Goal: Transaction & Acquisition: Download file/media

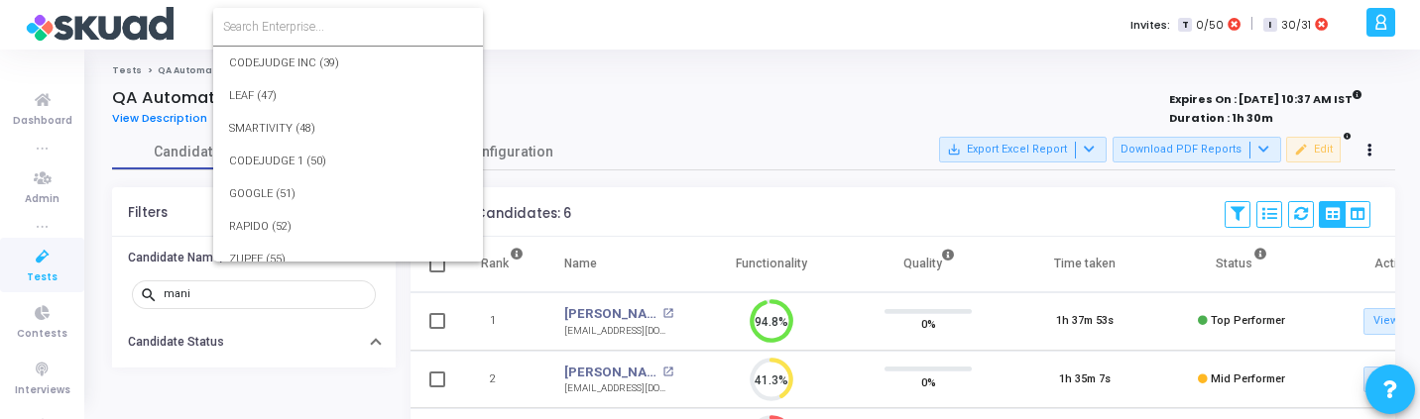
click at [295, 26] on input at bounding box center [348, 27] width 250 height 18
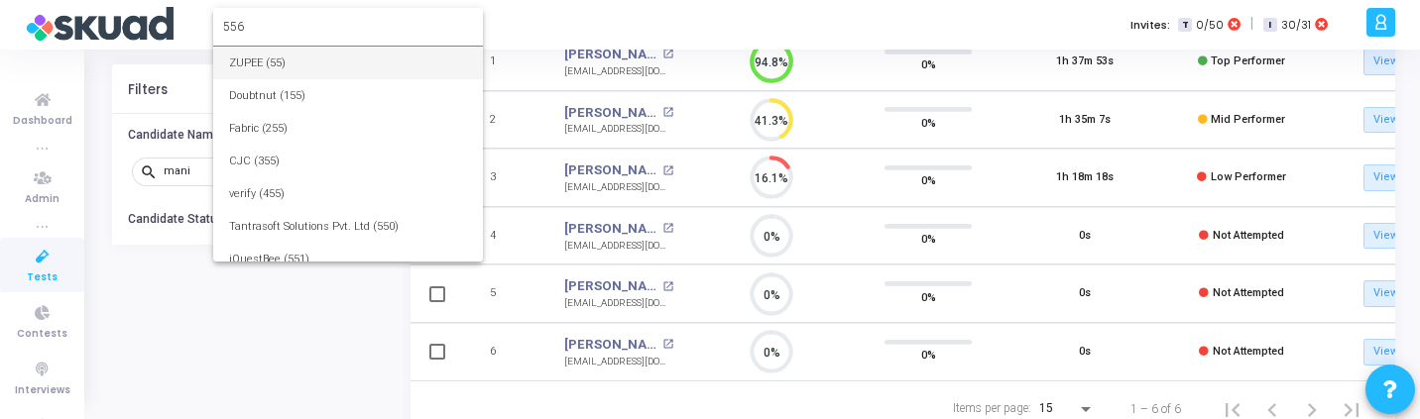
type input "556"
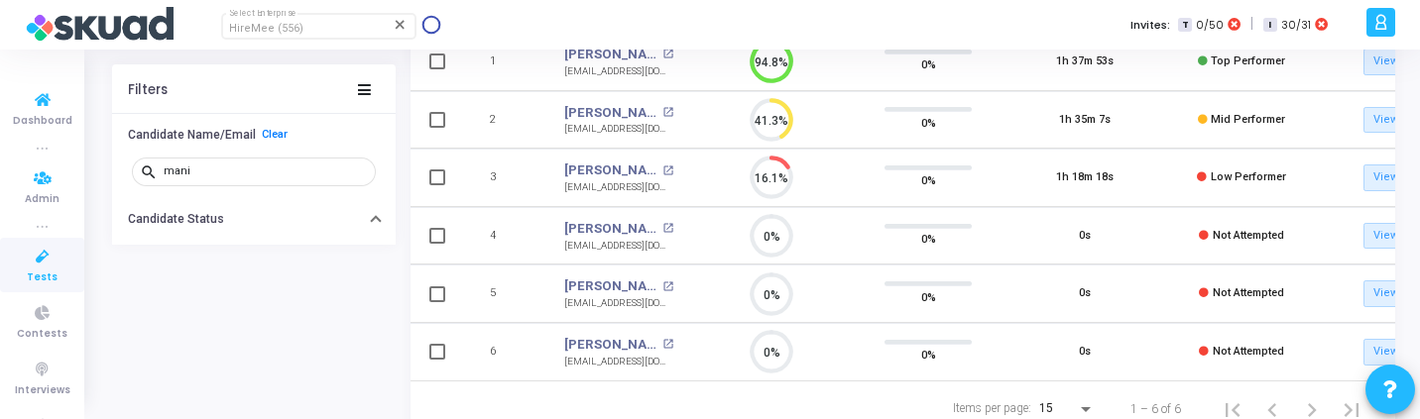
click at [41, 265] on icon at bounding box center [43, 257] width 42 height 25
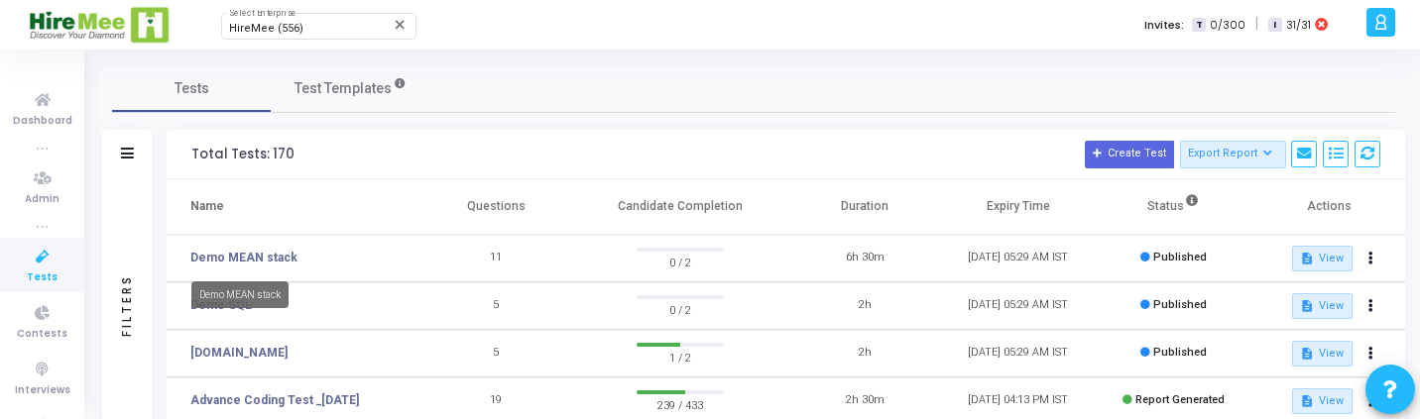
click at [249, 246] on td "Demo MEAN stack" at bounding box center [293, 259] width 253 height 48
click at [253, 258] on link "Demo MEAN stack" at bounding box center [243, 258] width 107 height 18
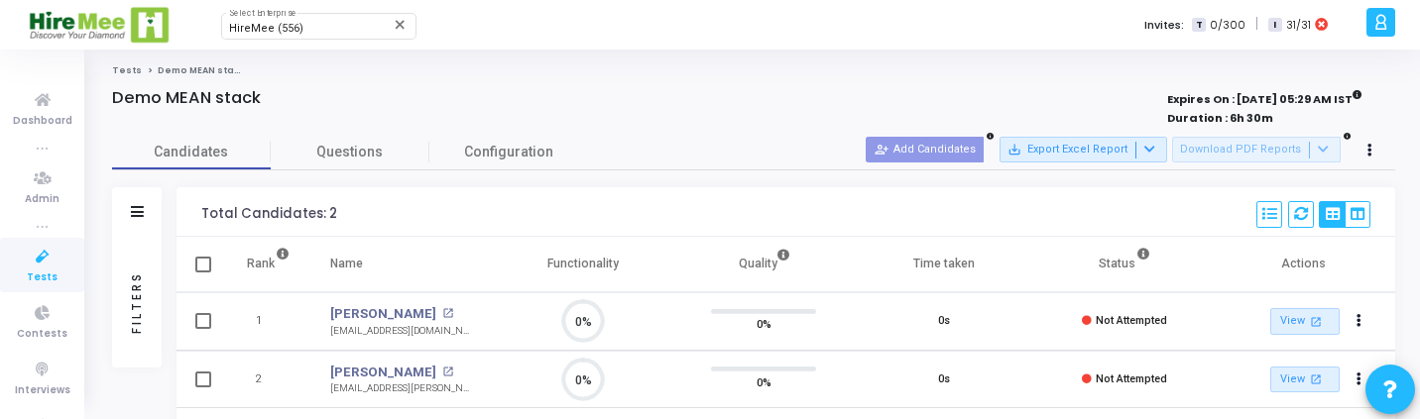
scroll to position [9, 9]
click at [1305, 219] on icon at bounding box center [1301, 214] width 14 height 14
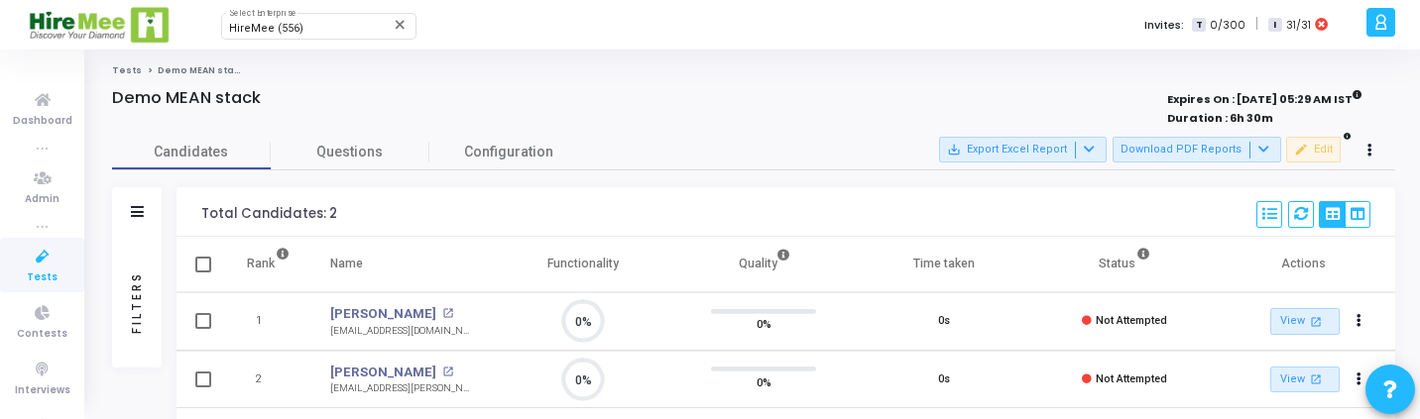
scroll to position [42, 51]
click at [1215, 149] on button "Download PDF Reports" at bounding box center [1196, 150] width 169 height 26
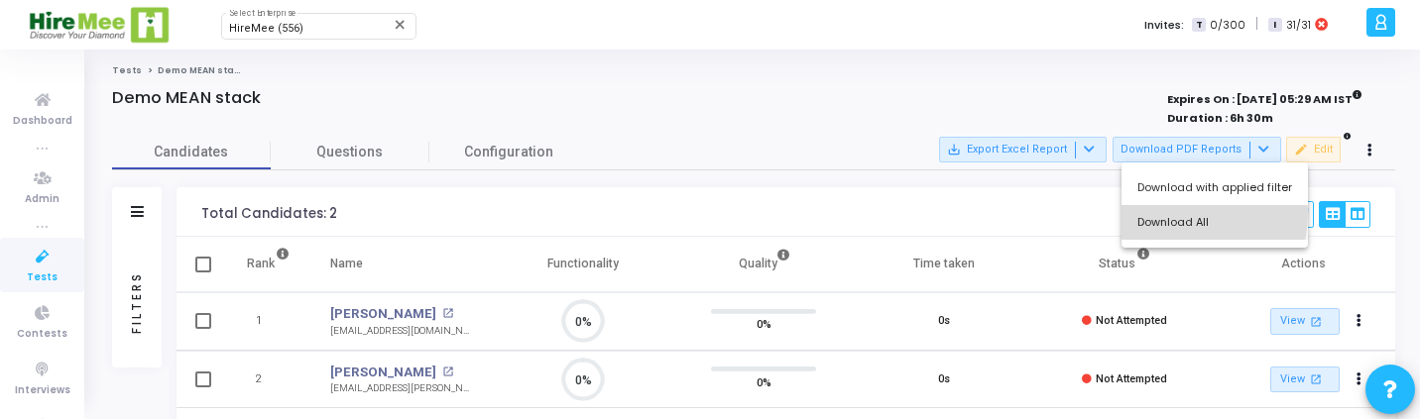
click at [1173, 213] on button "Download All" at bounding box center [1214, 222] width 186 height 35
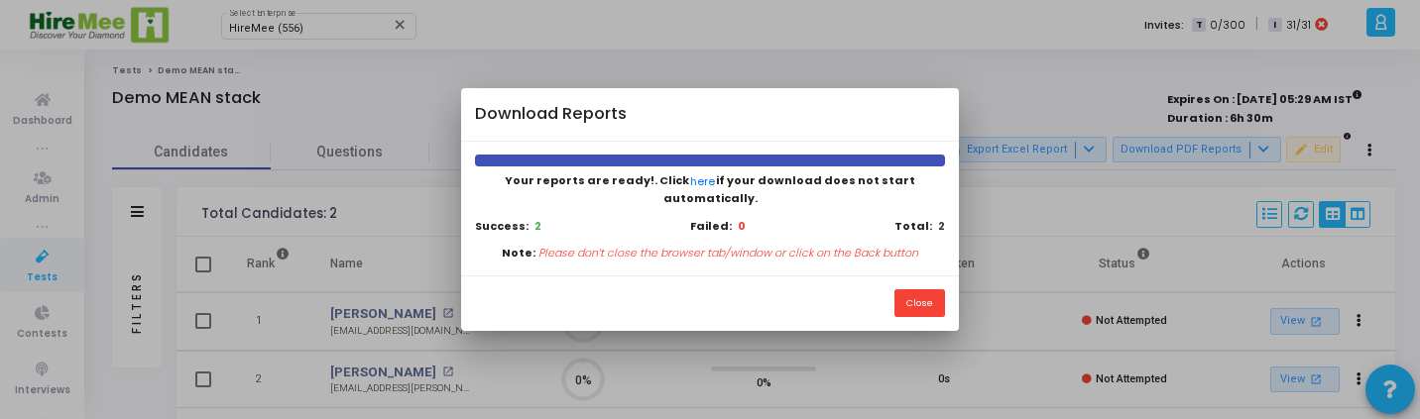
click at [921, 309] on div "Close" at bounding box center [709, 304] width 497 height 56
click at [11, 273] on div at bounding box center [710, 209] width 1420 height 419
click at [920, 298] on button "Close" at bounding box center [919, 302] width 51 height 27
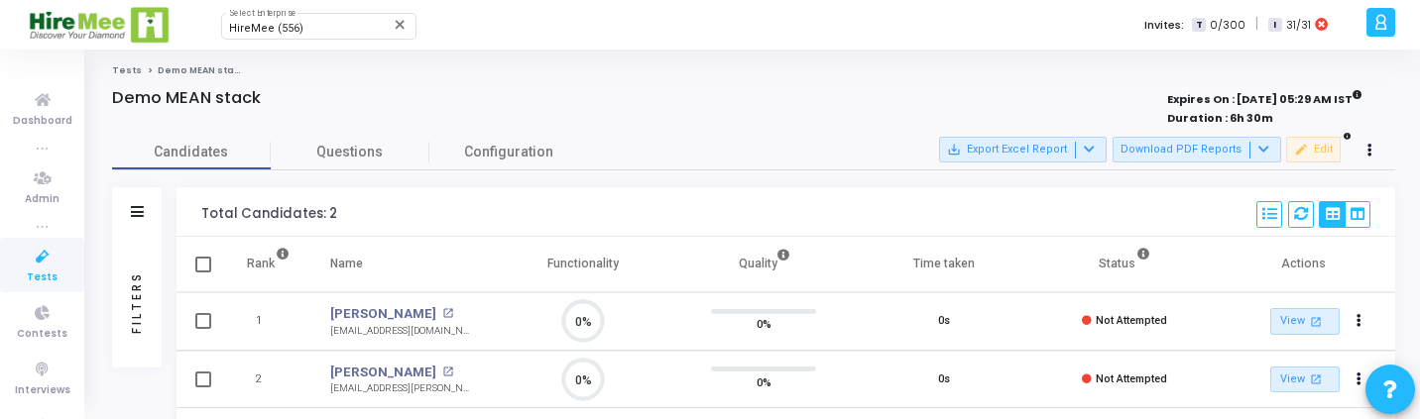
click at [22, 261] on icon at bounding box center [43, 257] width 42 height 25
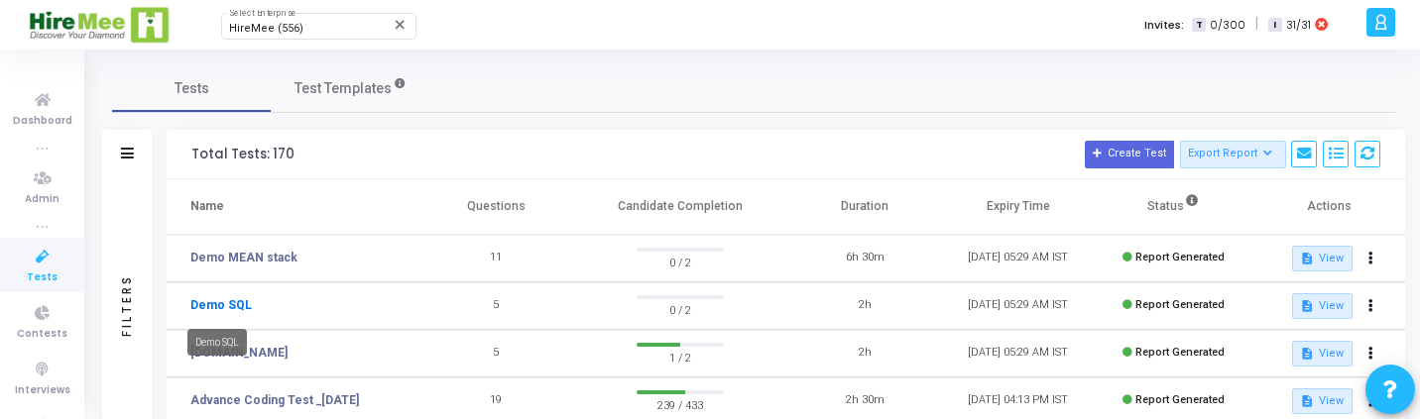
click at [241, 311] on link "Demo SQL" at bounding box center [220, 305] width 61 height 18
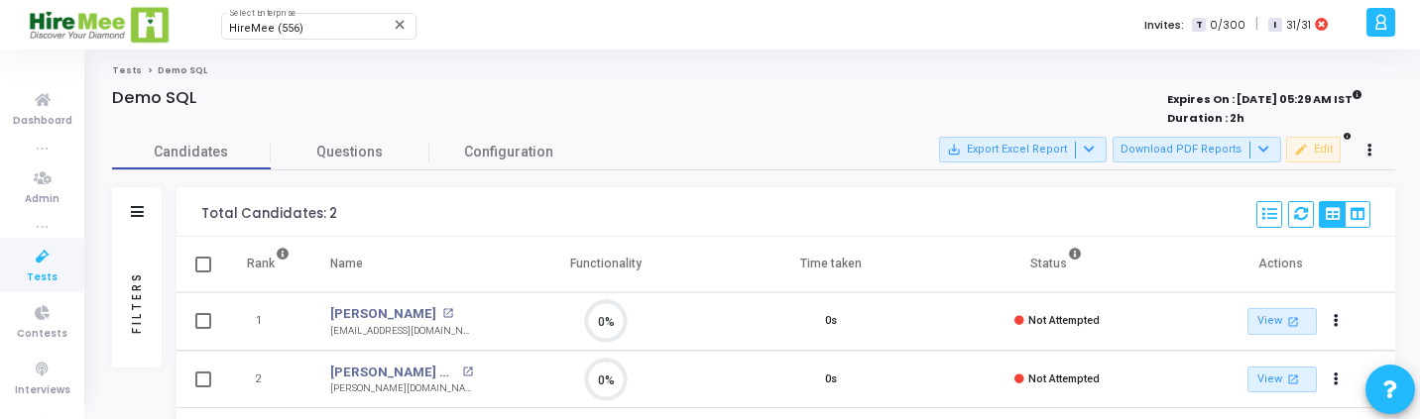
scroll to position [42, 51]
click at [1195, 154] on button "Download PDF Reports" at bounding box center [1196, 150] width 169 height 26
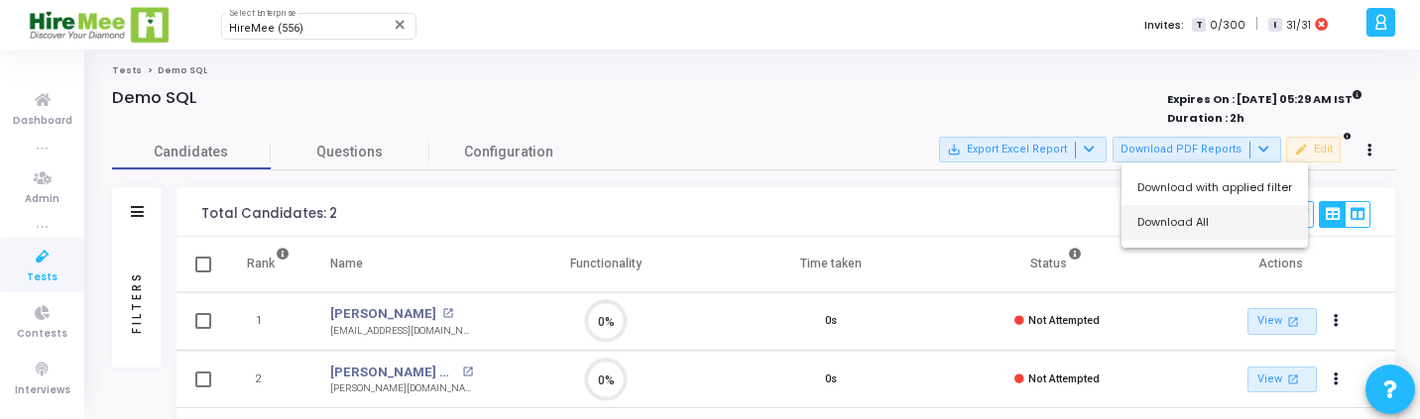
click at [1195, 220] on button "Download All" at bounding box center [1214, 222] width 186 height 35
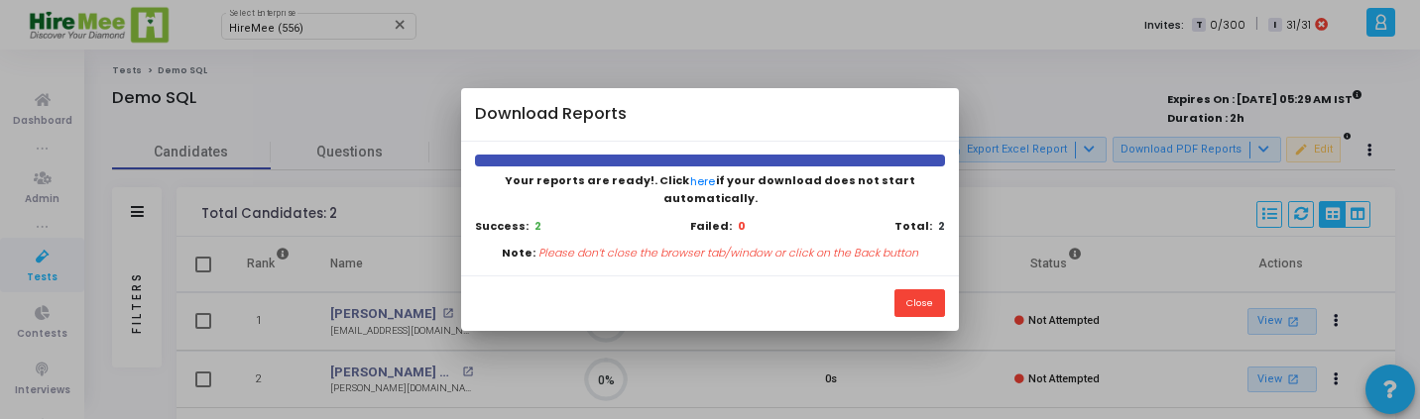
click at [604, 50] on div at bounding box center [710, 209] width 1420 height 419
click at [907, 293] on button "Close" at bounding box center [919, 302] width 51 height 27
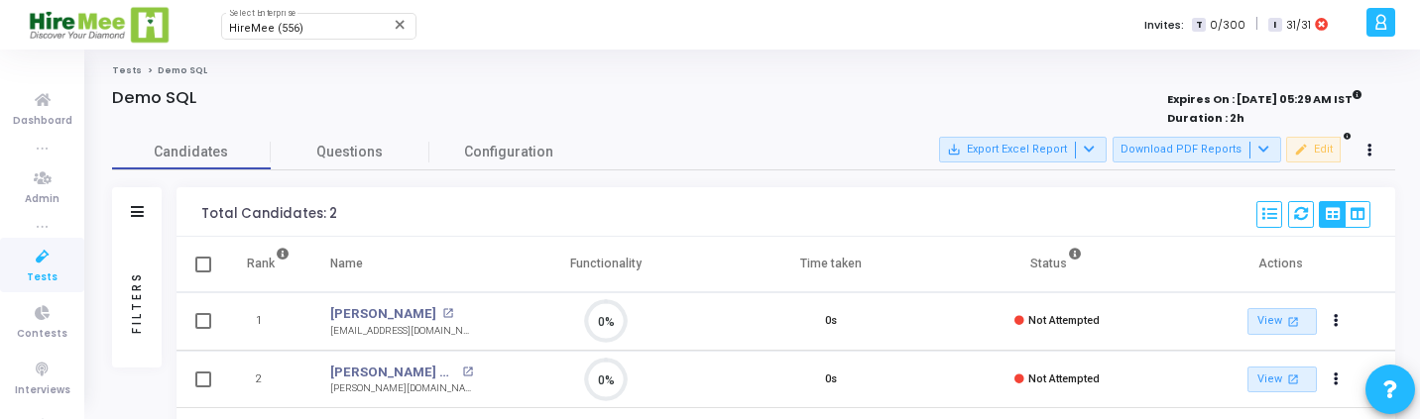
click at [434, 106] on div "Demo SQL" at bounding box center [487, 98] width 750 height 20
click at [339, 36] on div "HireMee (556) Select Enterprise" at bounding box center [318, 25] width 178 height 30
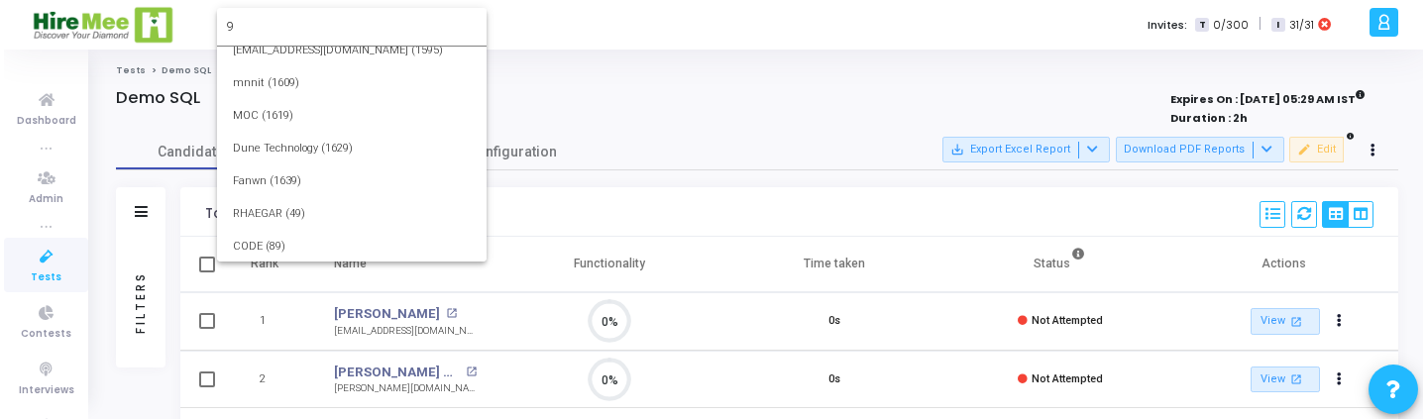
scroll to position [0, 0]
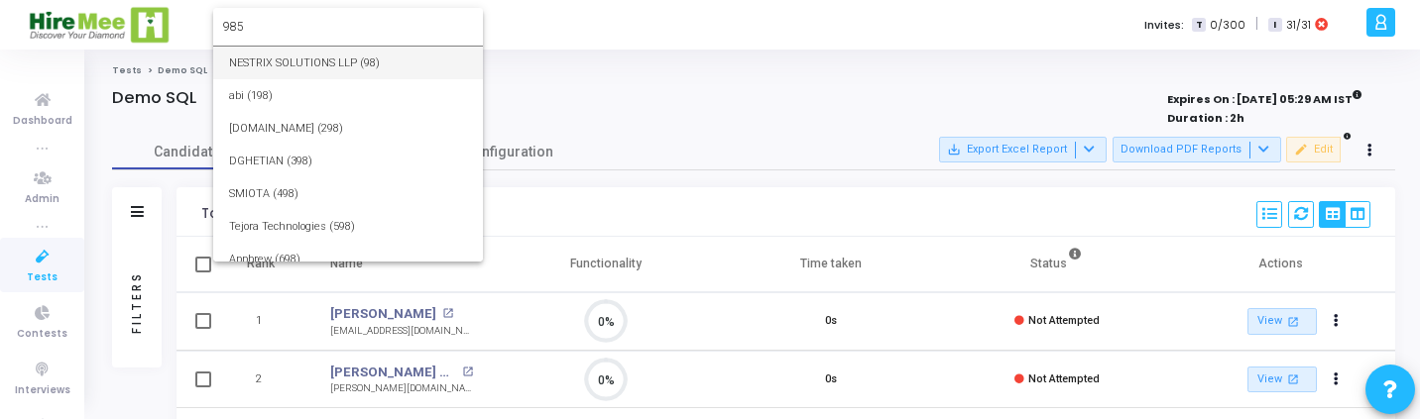
type input "985"
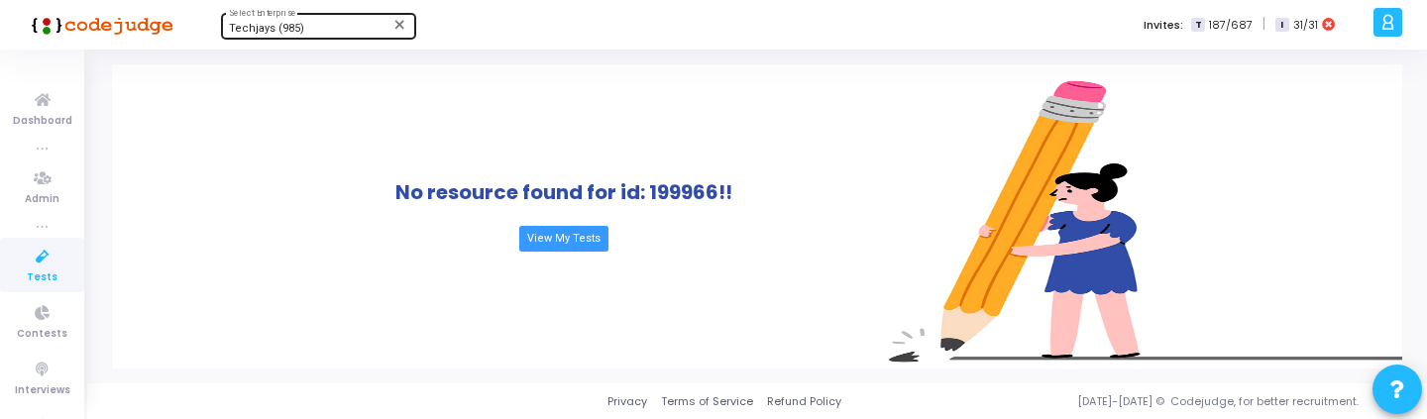
click at [308, 22] on div "Techjays (985) Select Enterprise" at bounding box center [318, 25] width 178 height 30
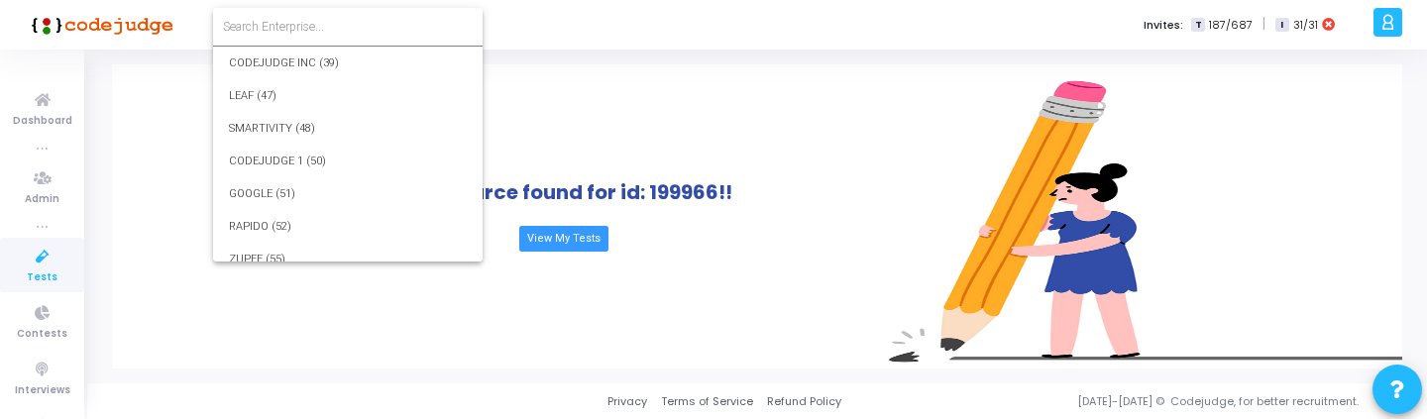
scroll to position [28422, 0]
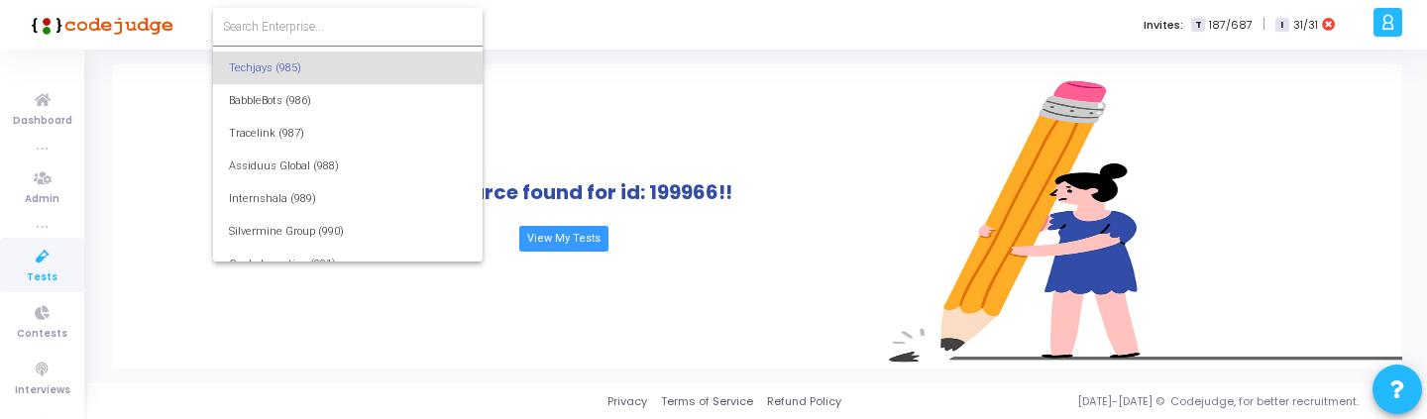
click at [311, 27] on input at bounding box center [348, 27] width 250 height 18
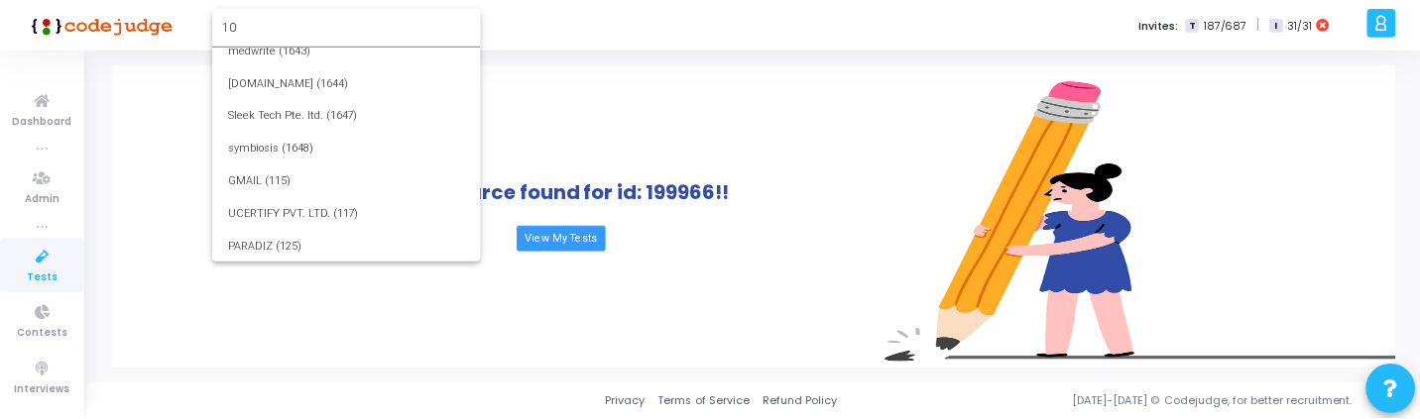
scroll to position [0, 0]
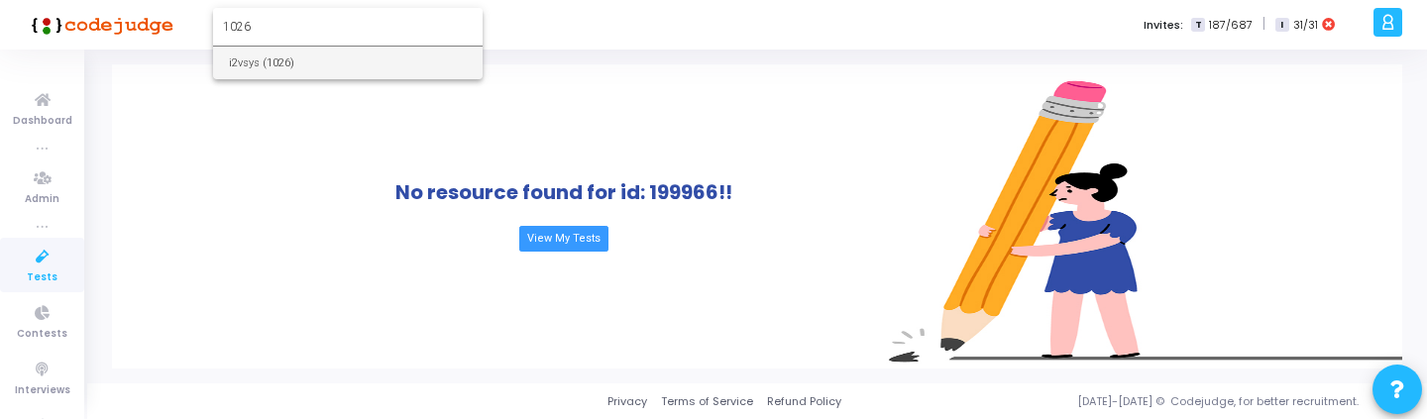
type input "1026"
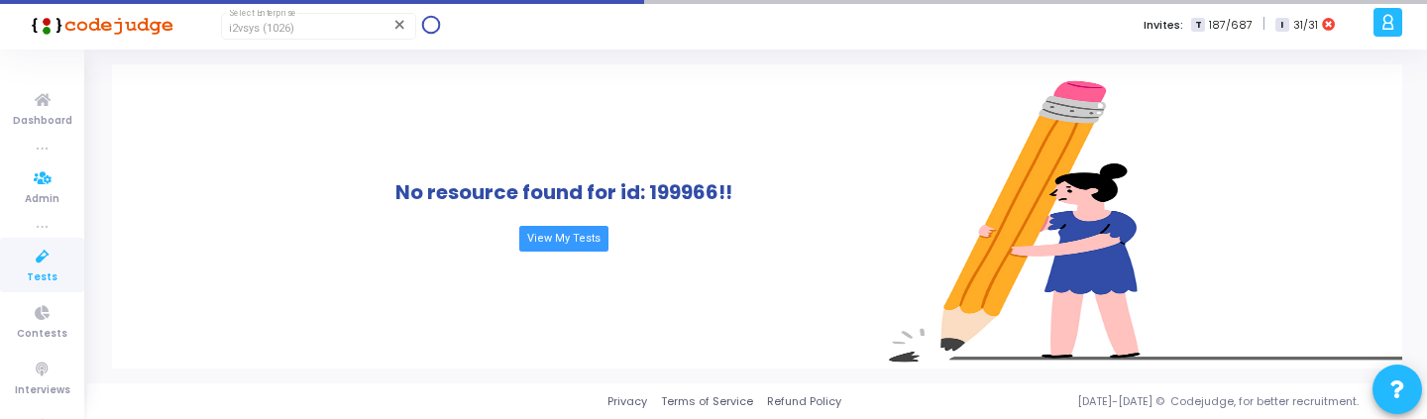
click at [2, 275] on link "Tests" at bounding box center [42, 265] width 84 height 55
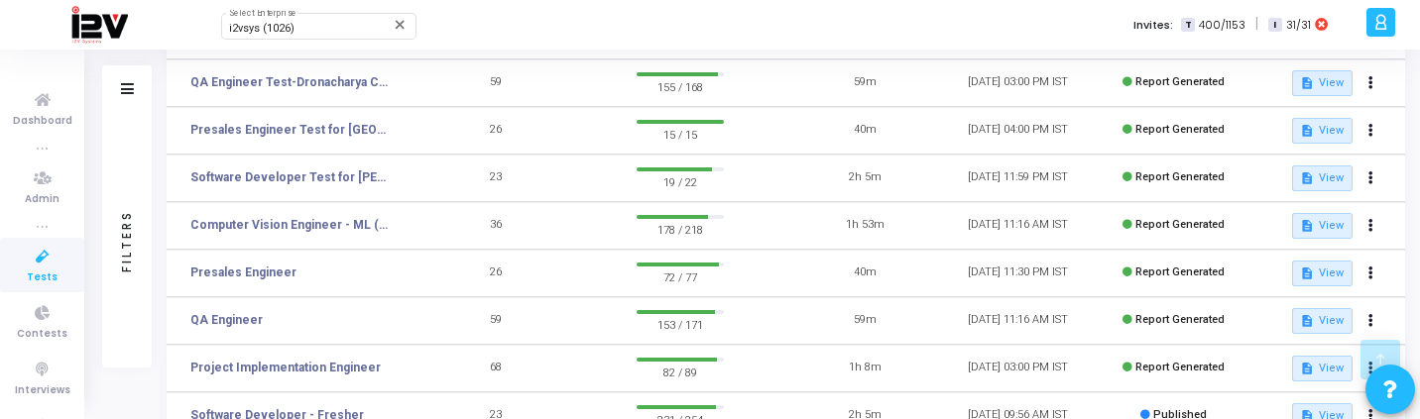
scroll to position [445, 0]
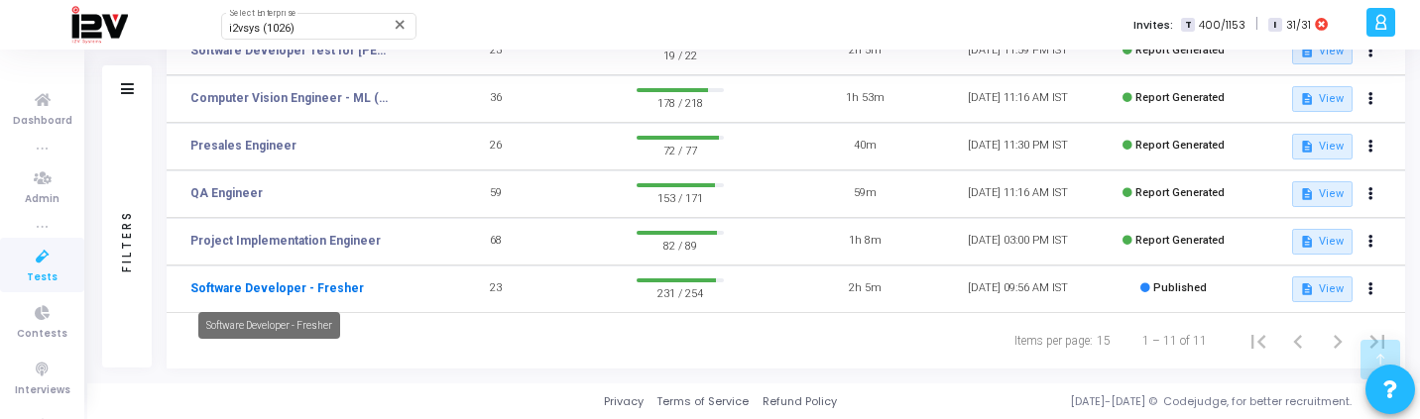
click at [309, 289] on link "Software Developer - Fresher" at bounding box center [276, 289] width 173 height 18
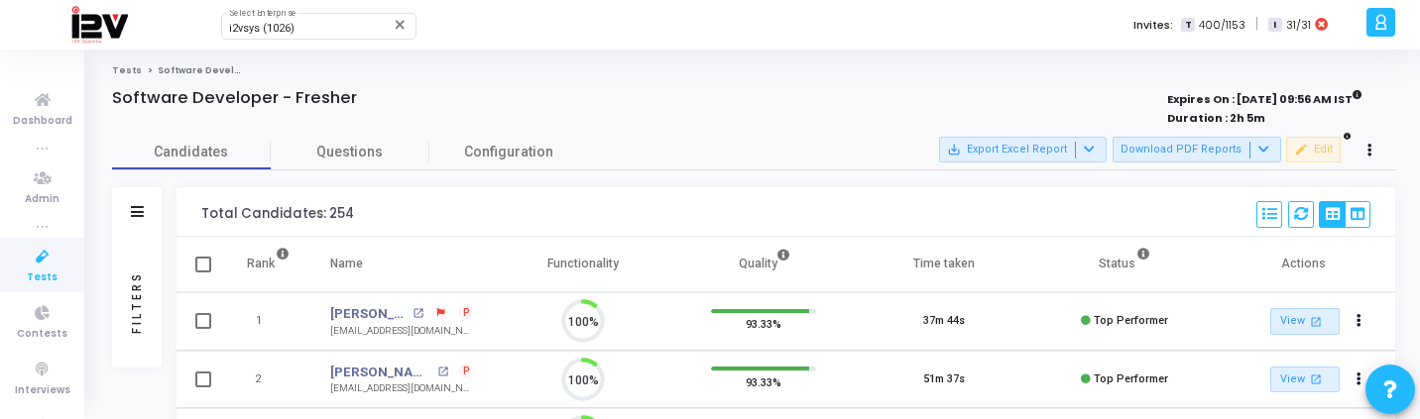
scroll to position [42, 51]
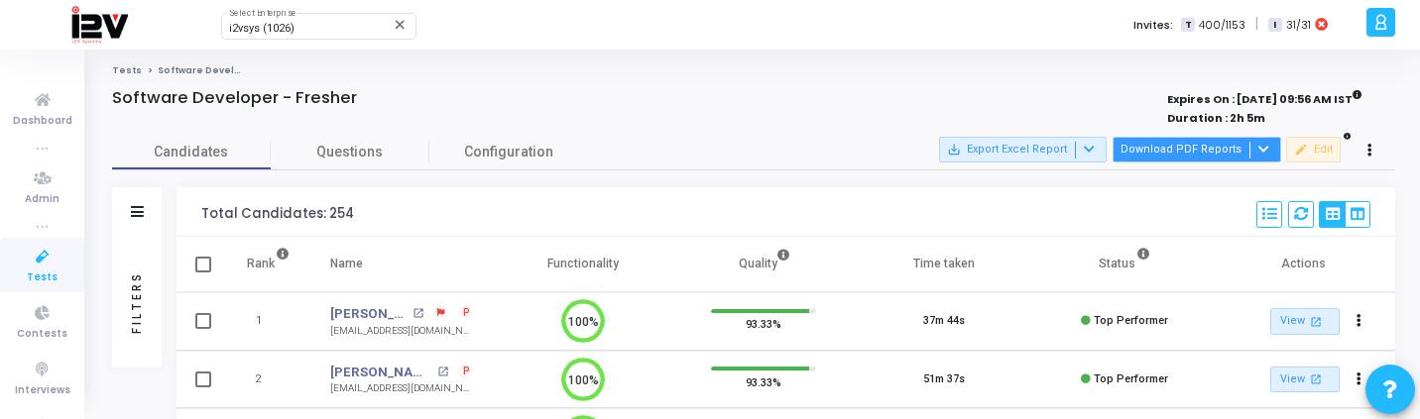
click at [1225, 148] on button "Download PDF Reports" at bounding box center [1196, 150] width 169 height 26
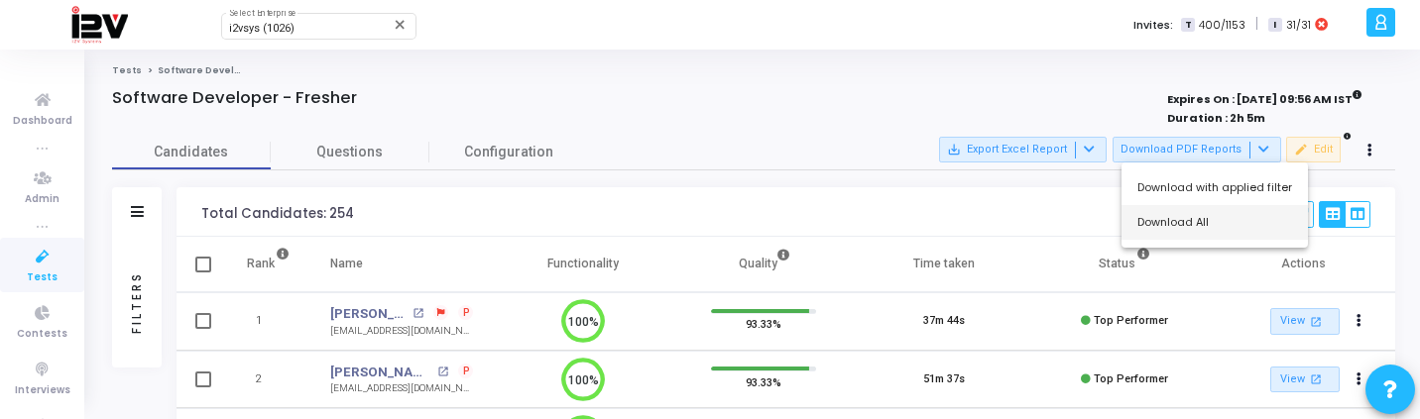
click at [1209, 221] on button "Download All" at bounding box center [1214, 222] width 186 height 35
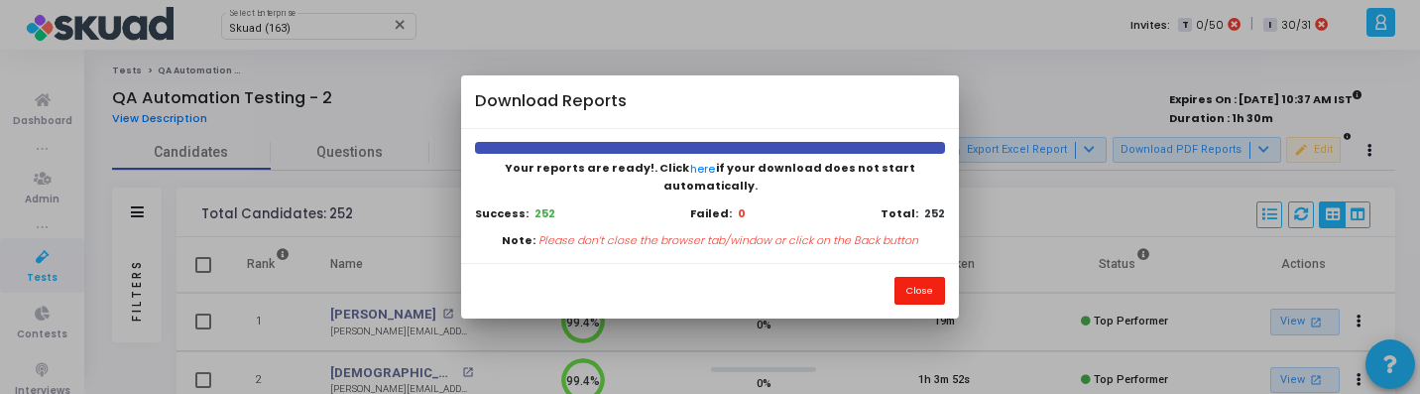
click at [917, 288] on button "Close" at bounding box center [919, 290] width 51 height 27
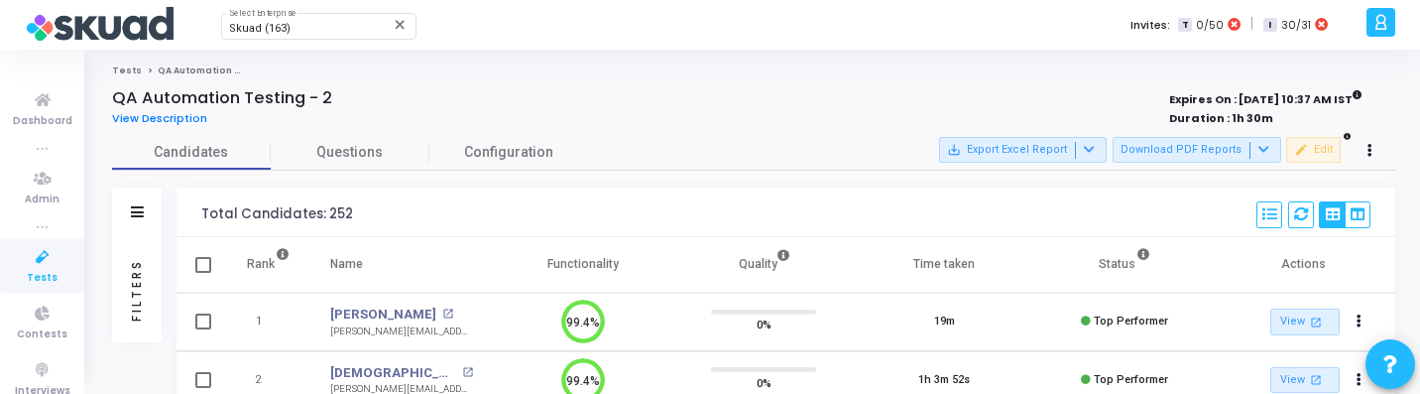
click at [23, 267] on icon at bounding box center [43, 257] width 42 height 25
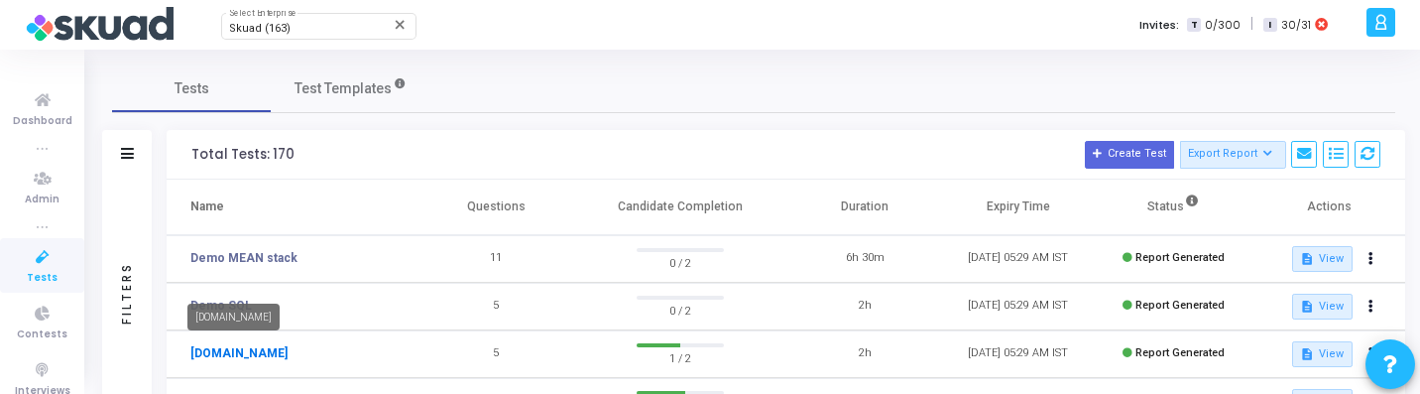
click at [232, 357] on link "[DOMAIN_NAME]" at bounding box center [238, 353] width 97 height 18
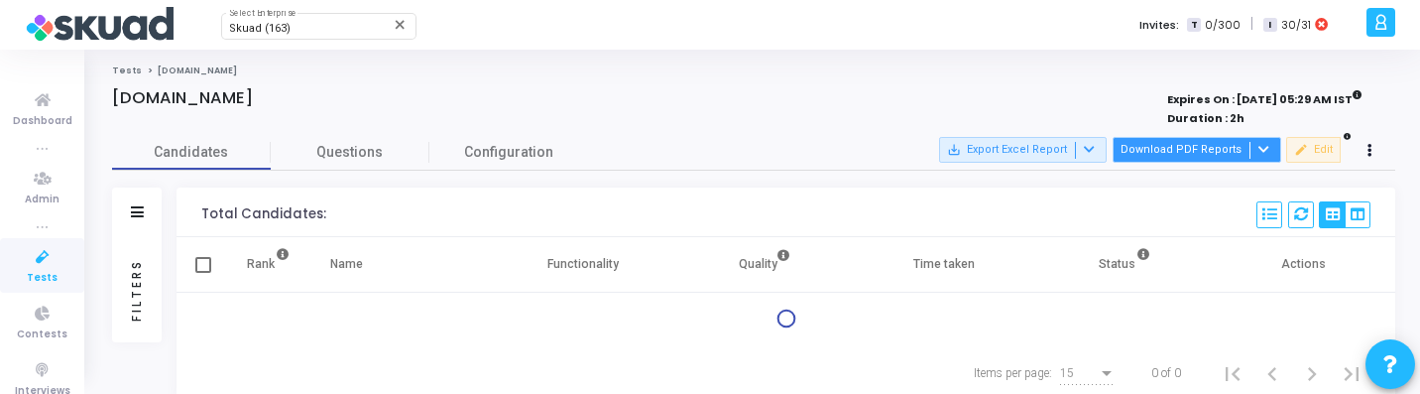
click at [1250, 158] on div at bounding box center [1261, 150] width 24 height 17
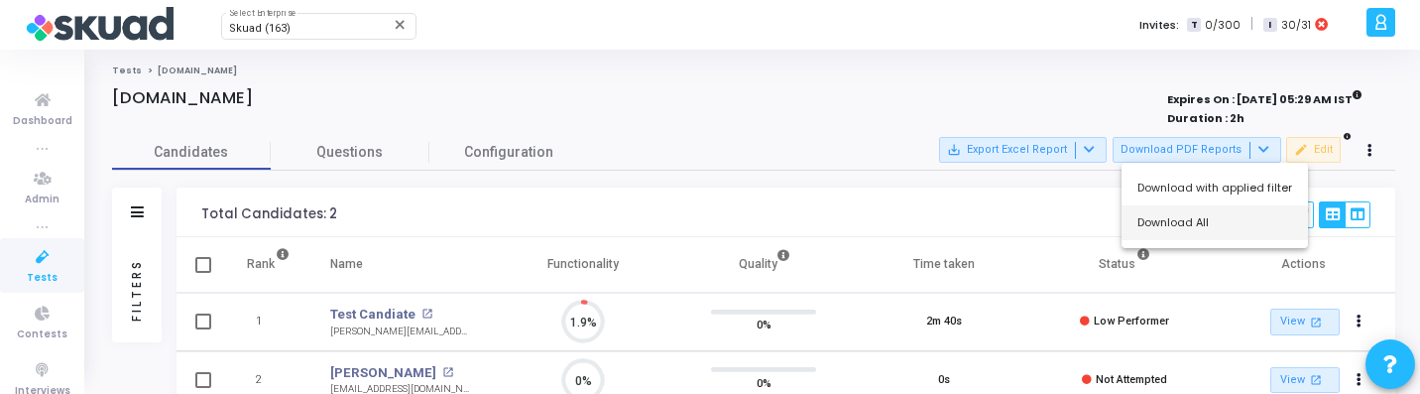
scroll to position [42, 51]
click at [1219, 222] on button "Download All" at bounding box center [1214, 222] width 186 height 35
